Goal: Task Accomplishment & Management: Manage account settings

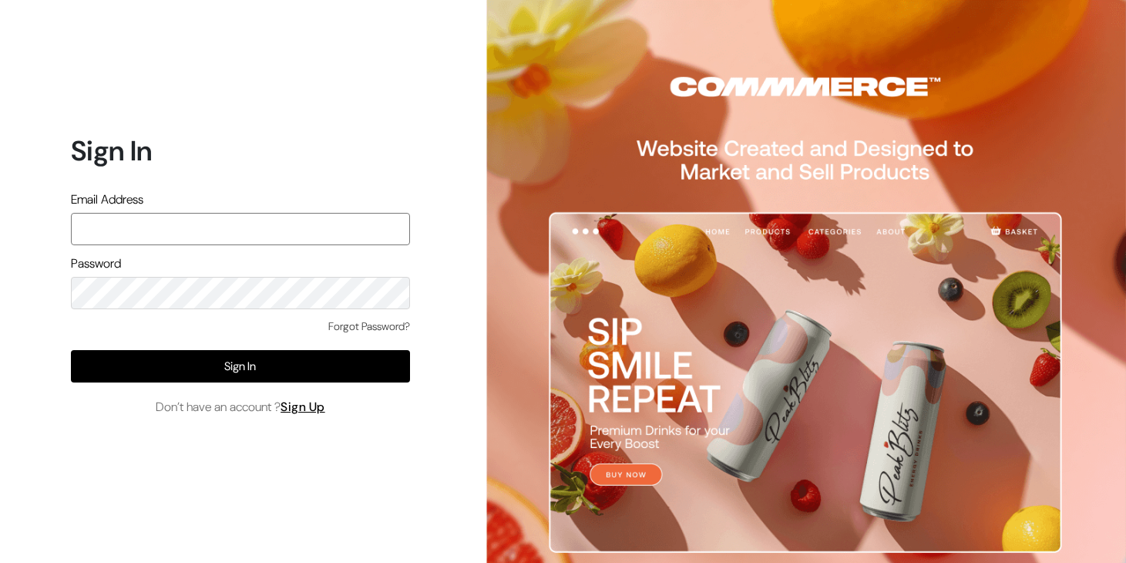
click at [225, 221] on input "text" at bounding box center [240, 229] width 339 height 32
type input "[EMAIL_ADDRESS][DOMAIN_NAME]"
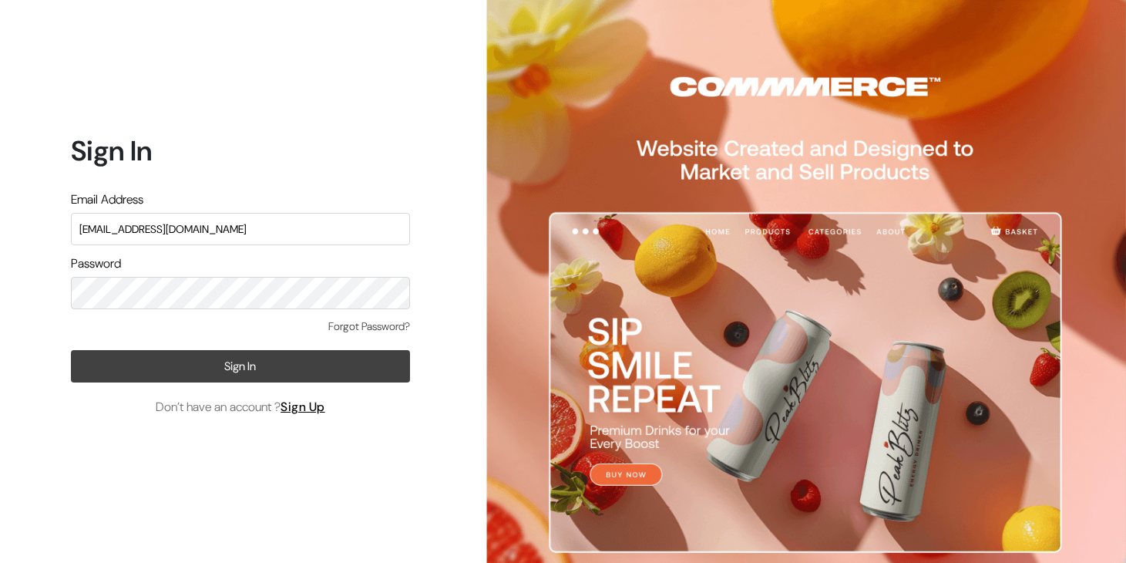
click at [218, 371] on button "Sign In" at bounding box center [240, 366] width 339 height 32
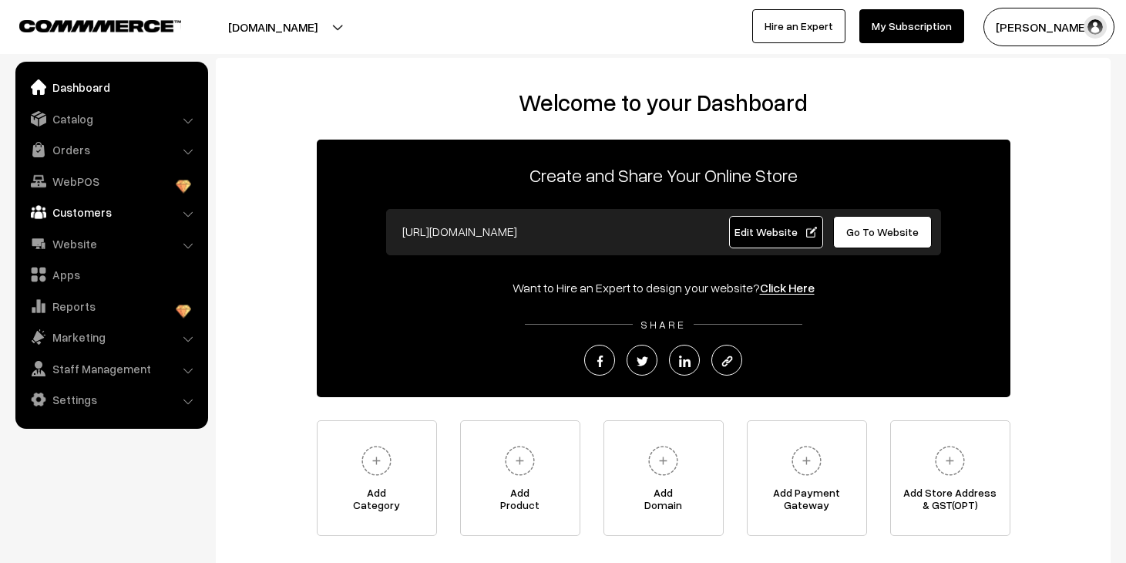
click at [71, 205] on link "Customers" at bounding box center [110, 212] width 183 height 28
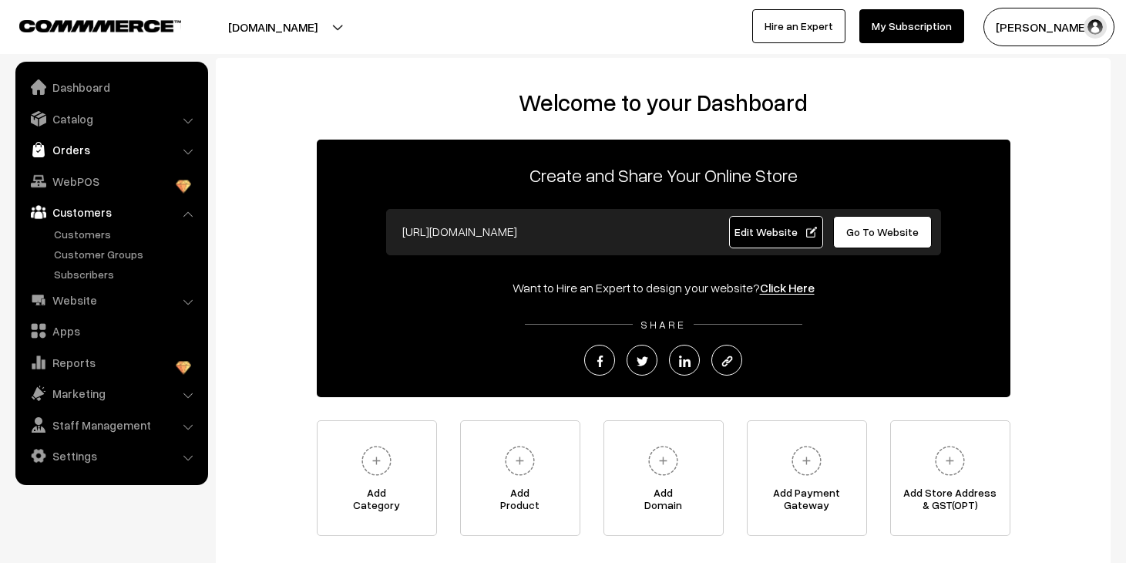
click at [72, 153] on link "Orders" at bounding box center [110, 150] width 183 height 28
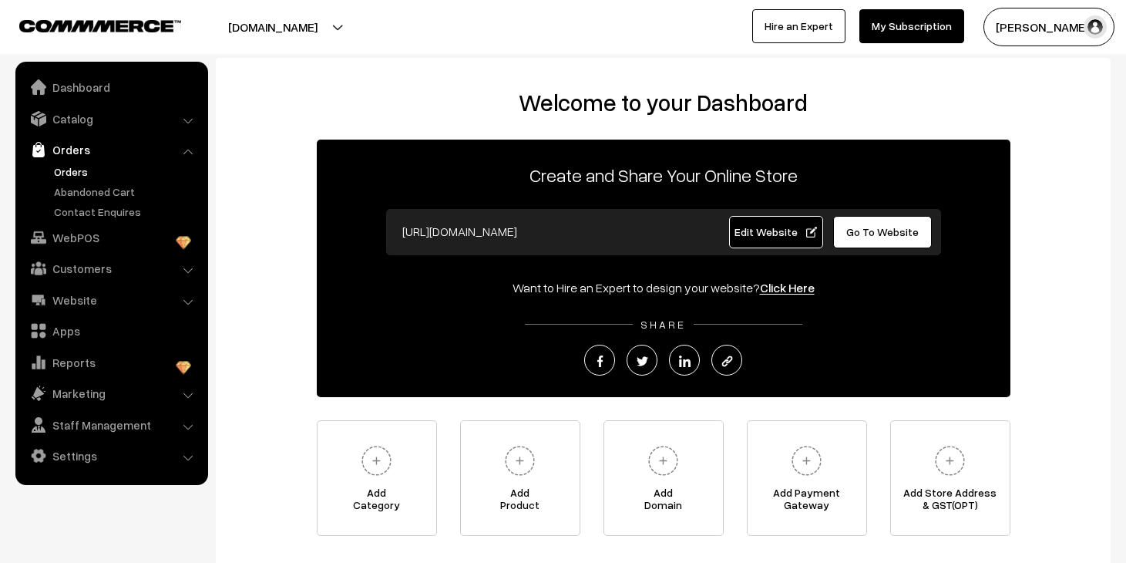
click at [75, 171] on link "Orders" at bounding box center [126, 171] width 153 height 16
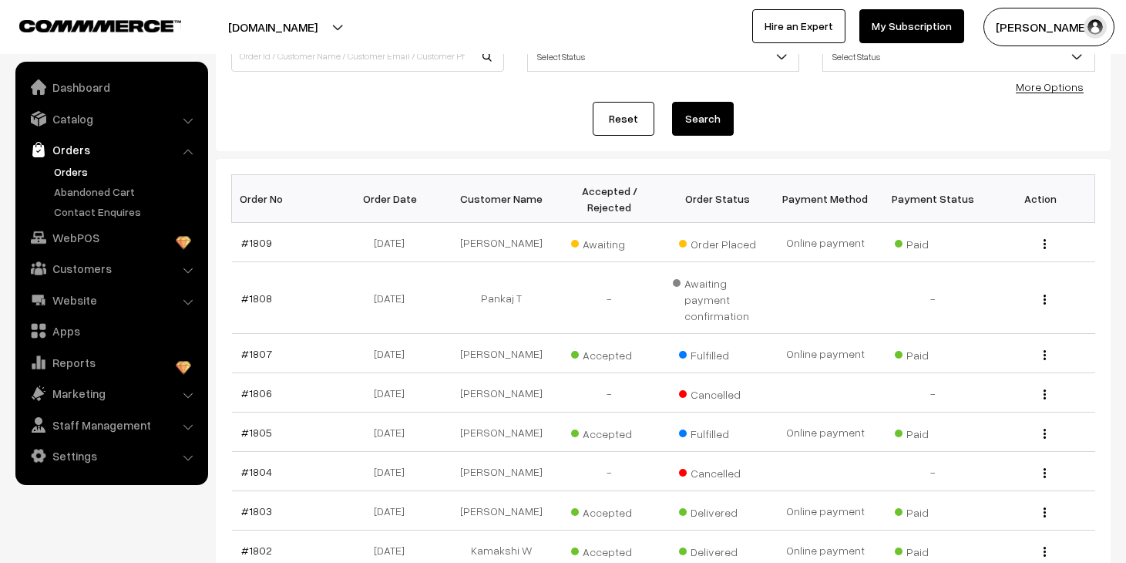
scroll to position [147, 0]
